Goal: Task Accomplishment & Management: Manage account settings

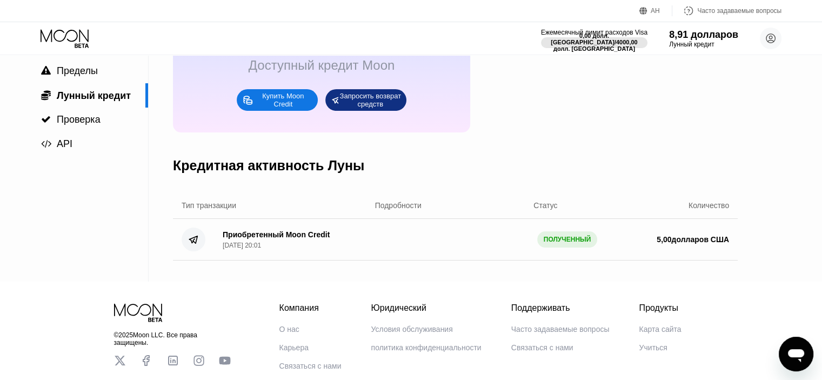
scroll to position [110, 0]
